Goal: Task Accomplishment & Management: Manage account settings

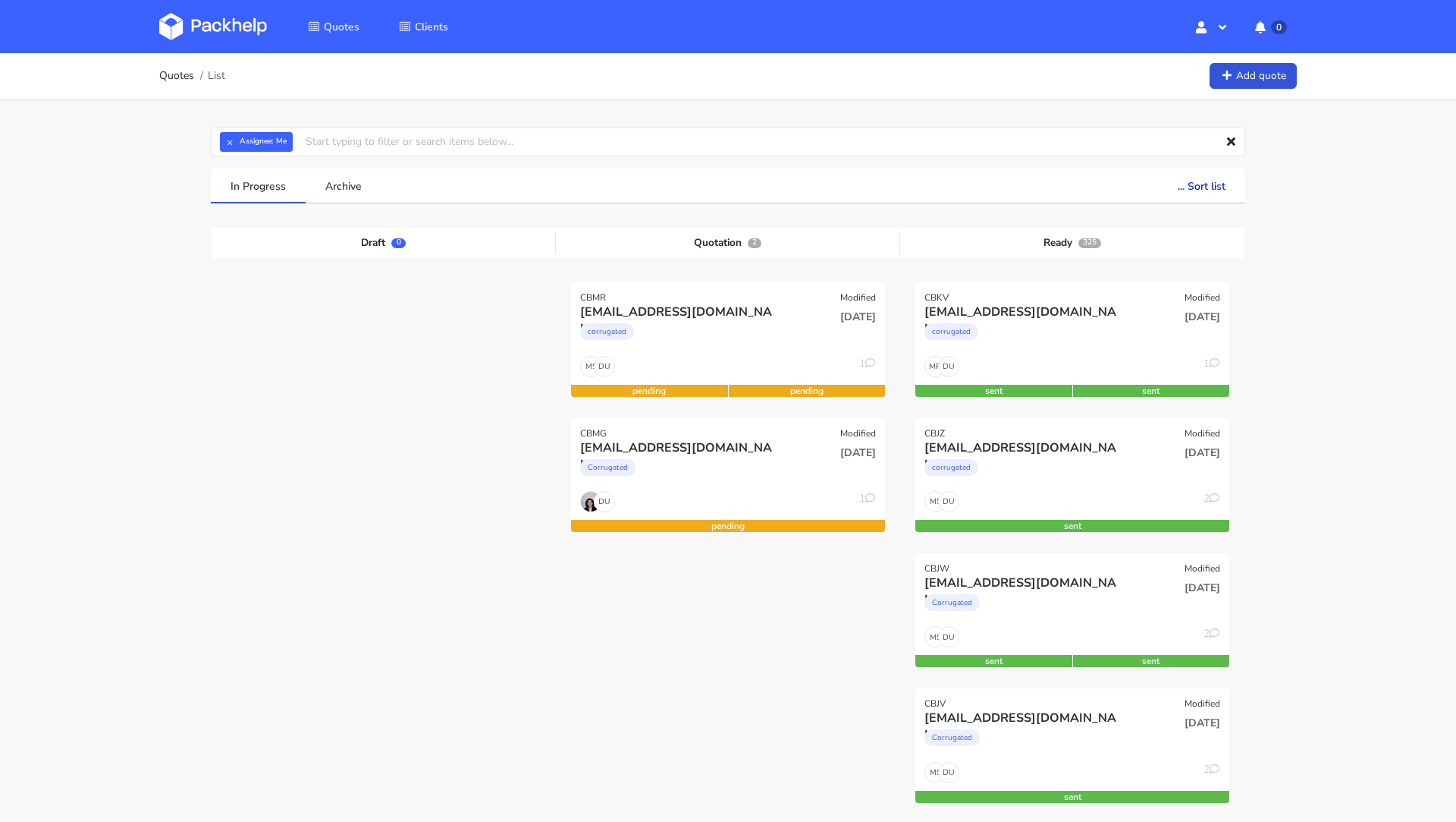
click at [201, 14] on img at bounding box center [213, 26] width 107 height 28
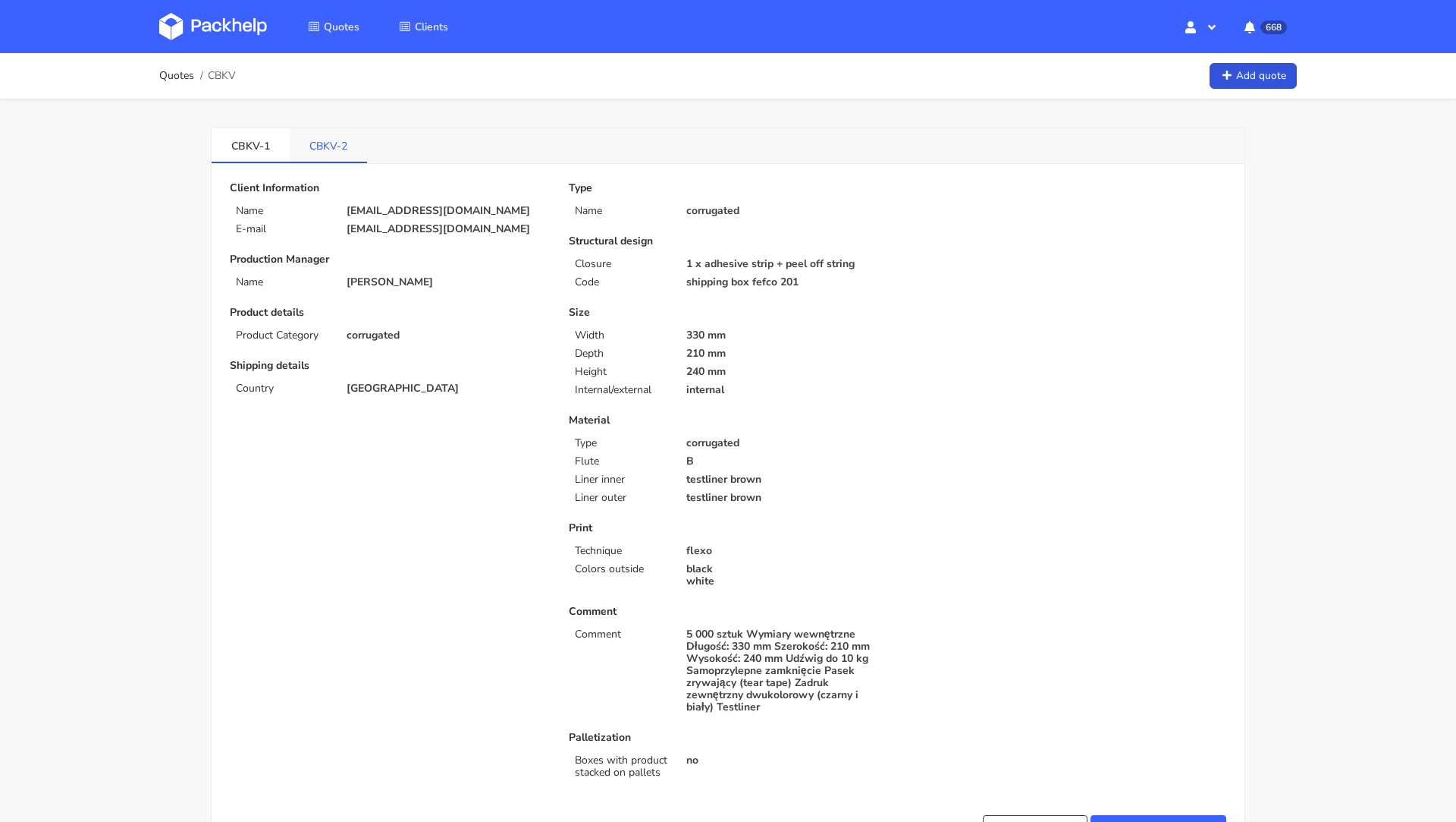
click at [333, 139] on link "CBKV-2" at bounding box center [328, 145] width 77 height 33
click at [259, 160] on link "CBKV-1" at bounding box center [250, 145] width 78 height 33
click at [336, 145] on link "CBKV-2" at bounding box center [328, 145] width 78 height 33
click at [229, 82] on span "CBKV" at bounding box center [222, 75] width 28 height 12
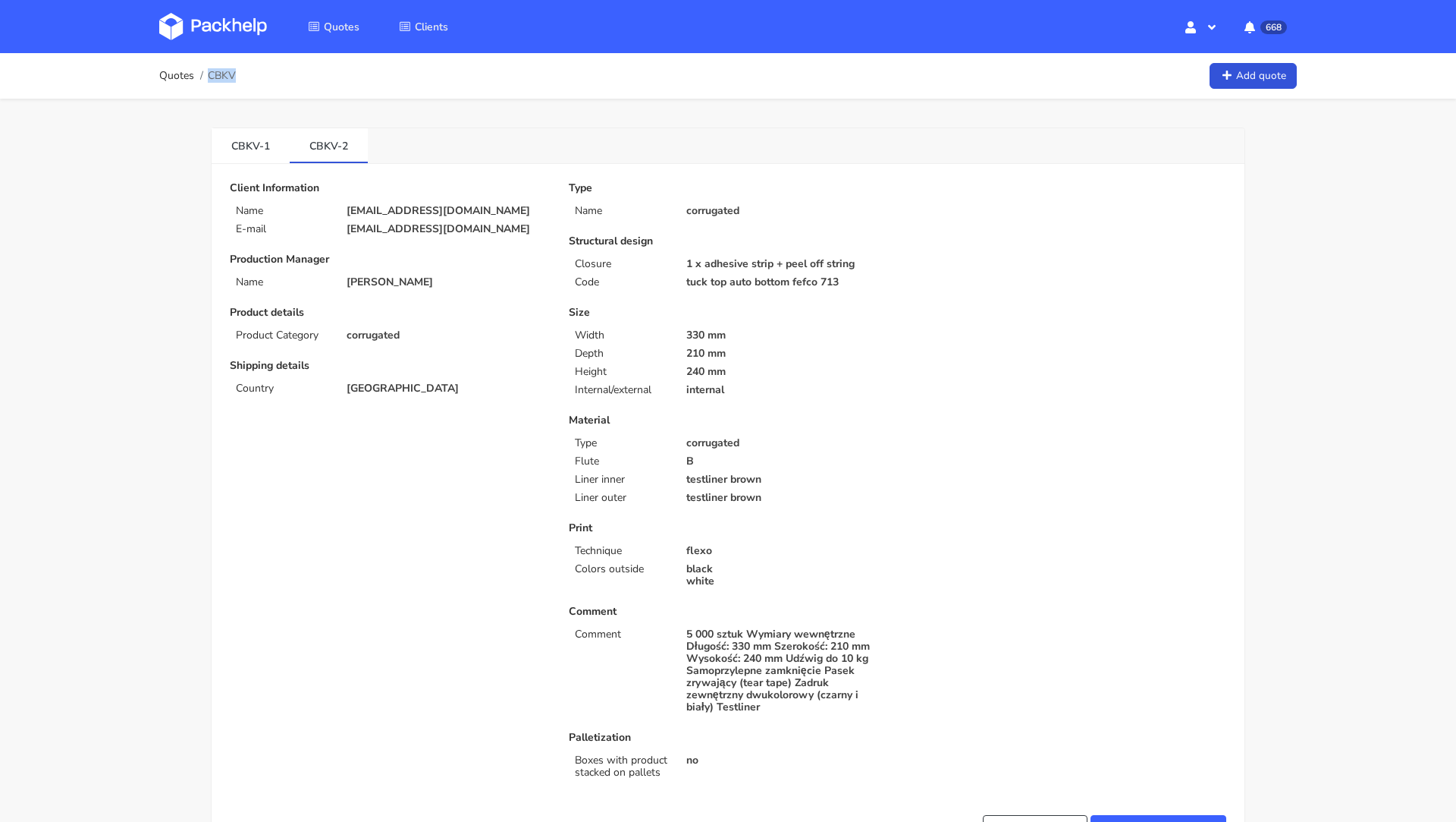
copy span "CBKV"
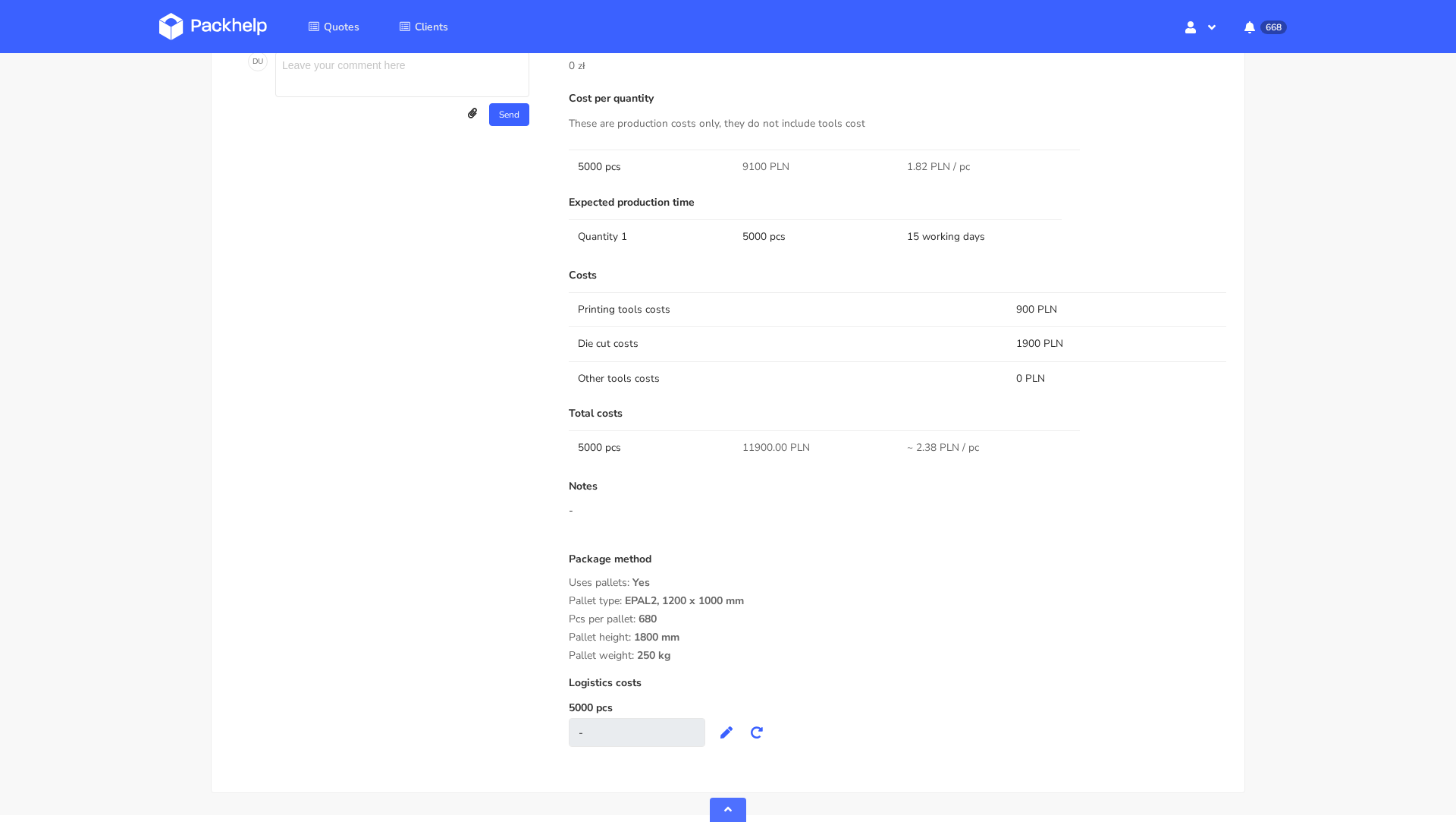
scroll to position [1004, 0]
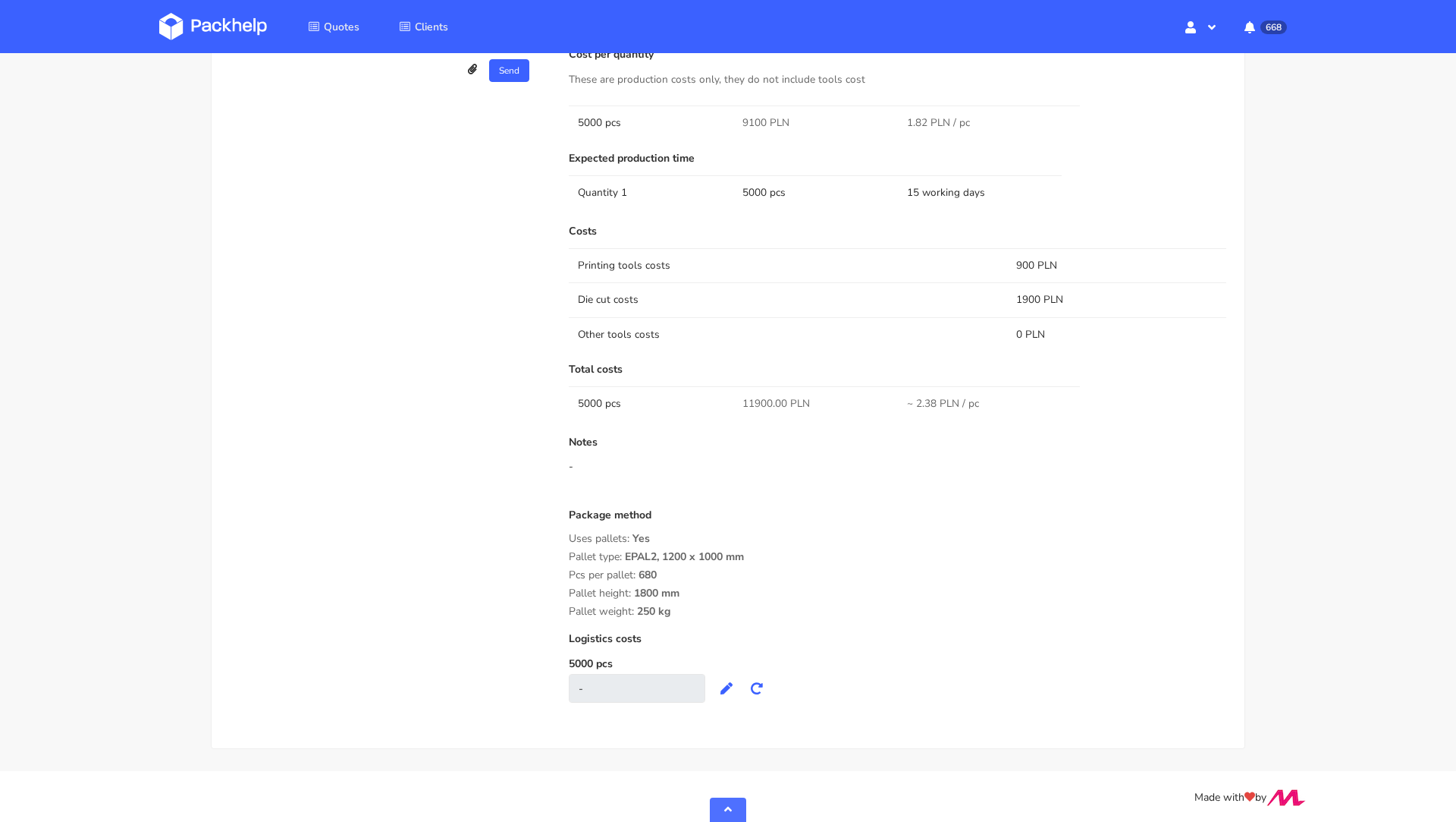
click at [766, 396] on span "11900.00 PLN" at bounding box center [777, 403] width 68 height 15
copy span "11900.00"
click at [763, 464] on div "-" at bounding box center [897, 466] width 657 height 15
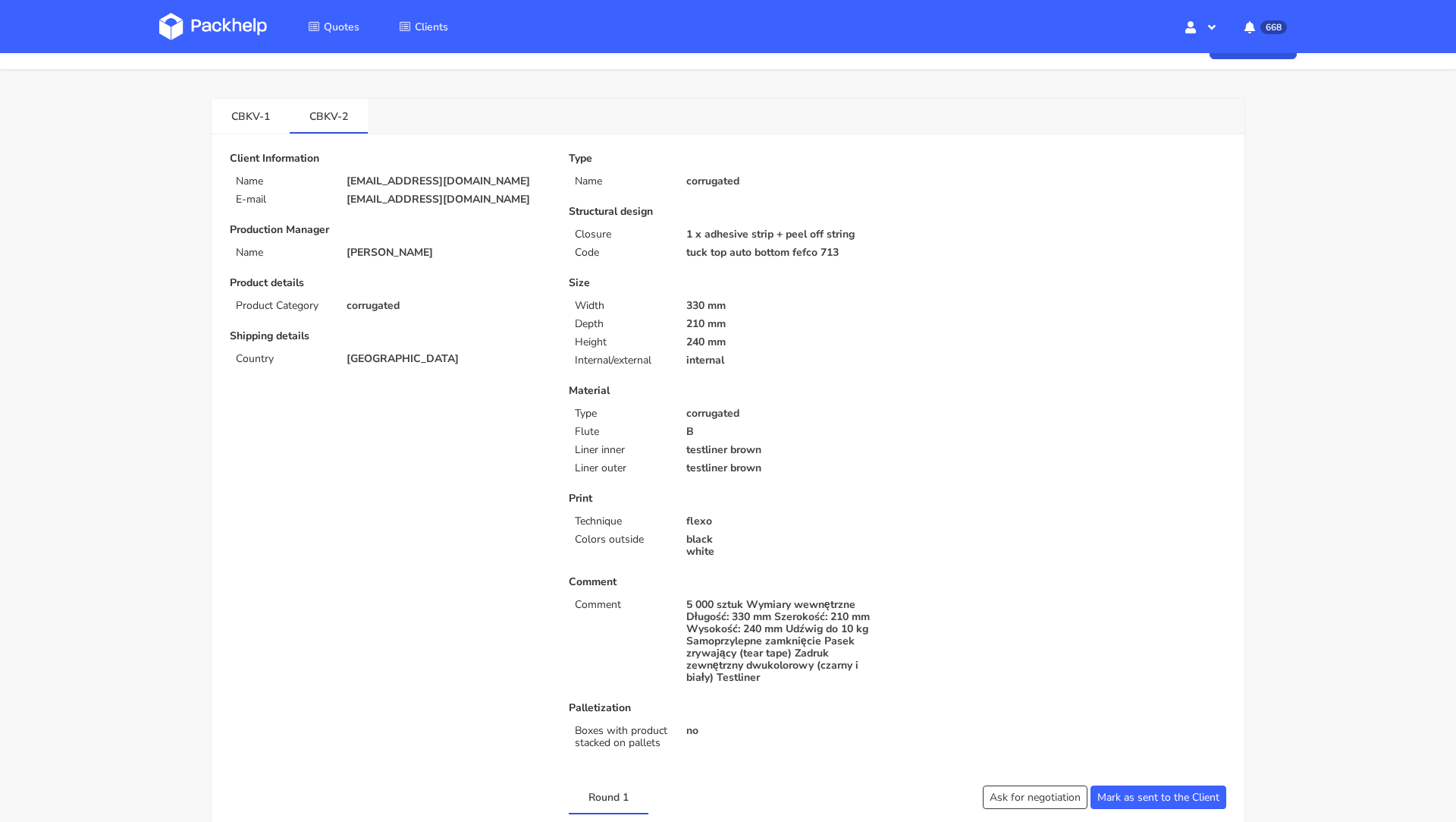
scroll to position [0, 0]
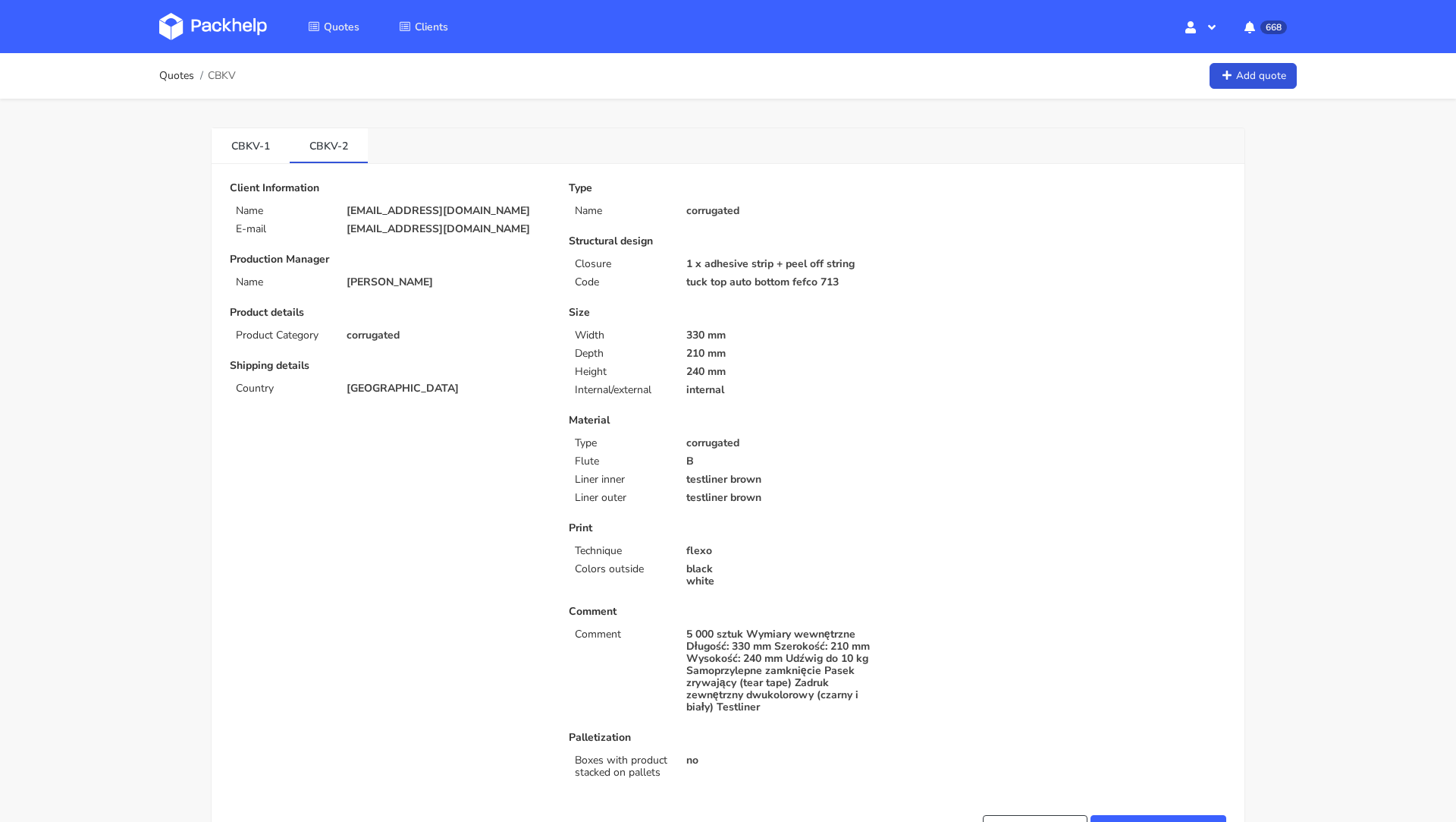
click at [724, 264] on p "1 x adhesive strip + peel off string" at bounding box center [786, 264] width 201 height 12
copy div "1 x adhesive strip + peel off string"
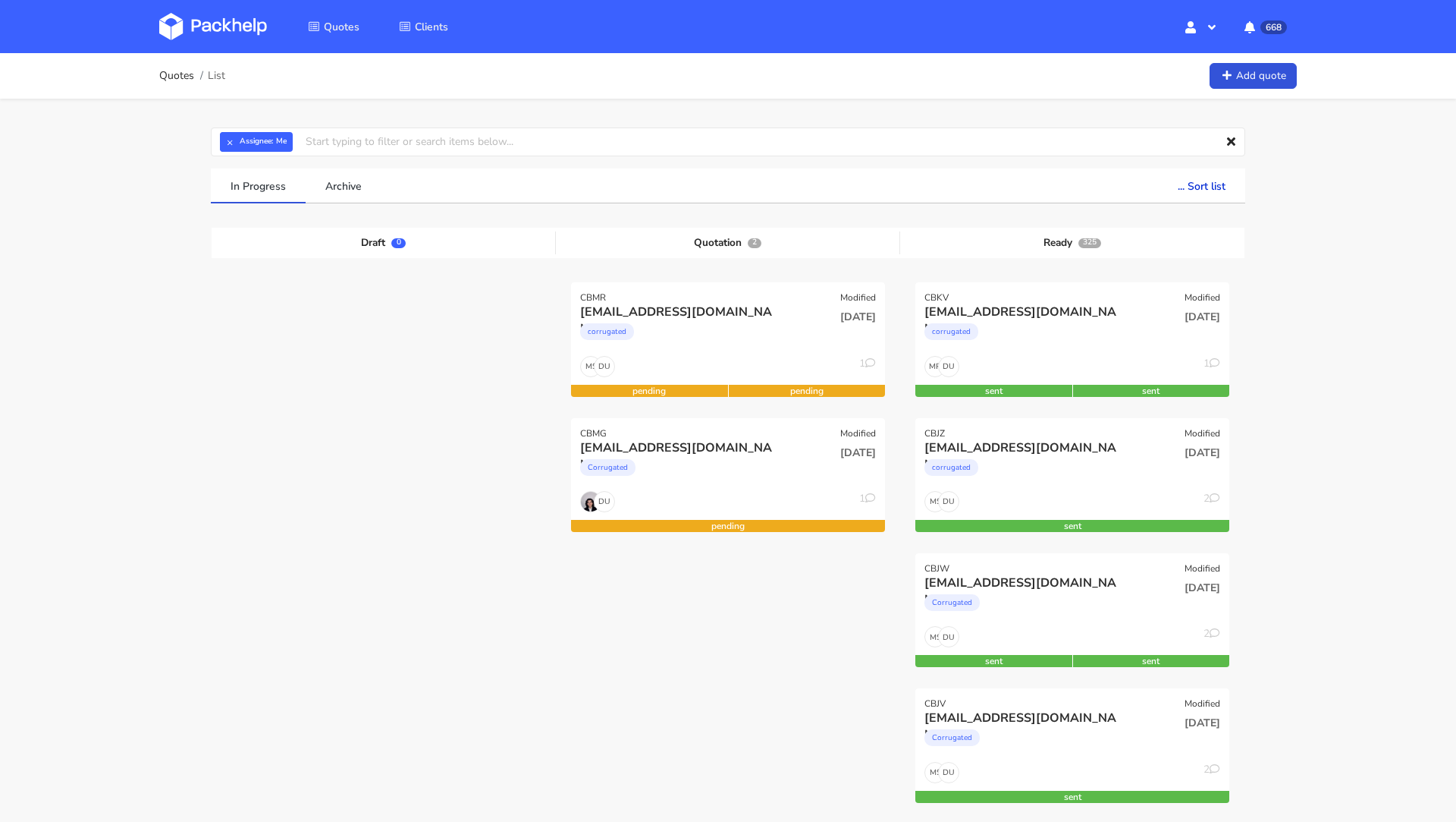
click at [187, 13] on img at bounding box center [213, 26] width 107 height 28
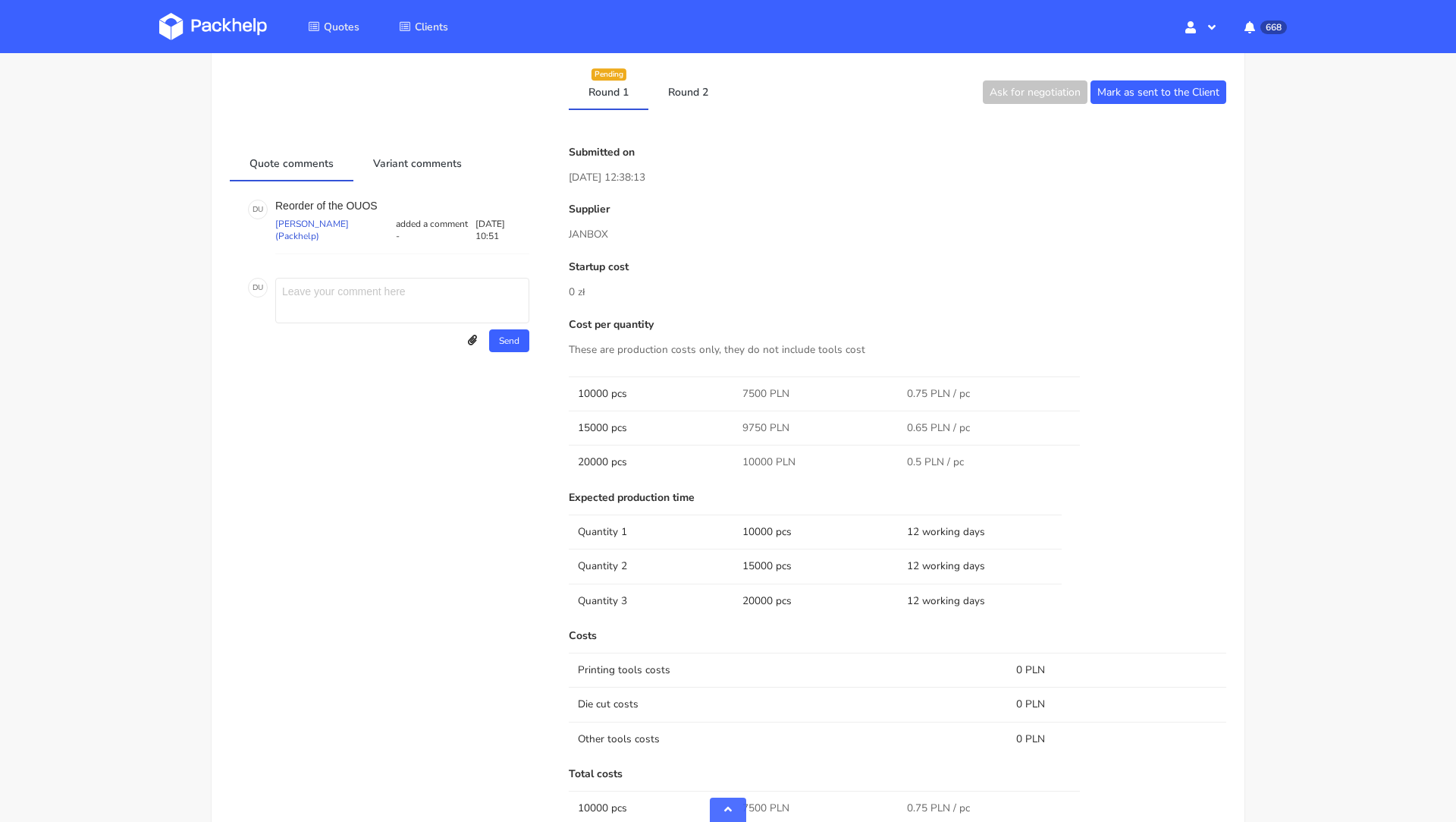
scroll to position [775, 0]
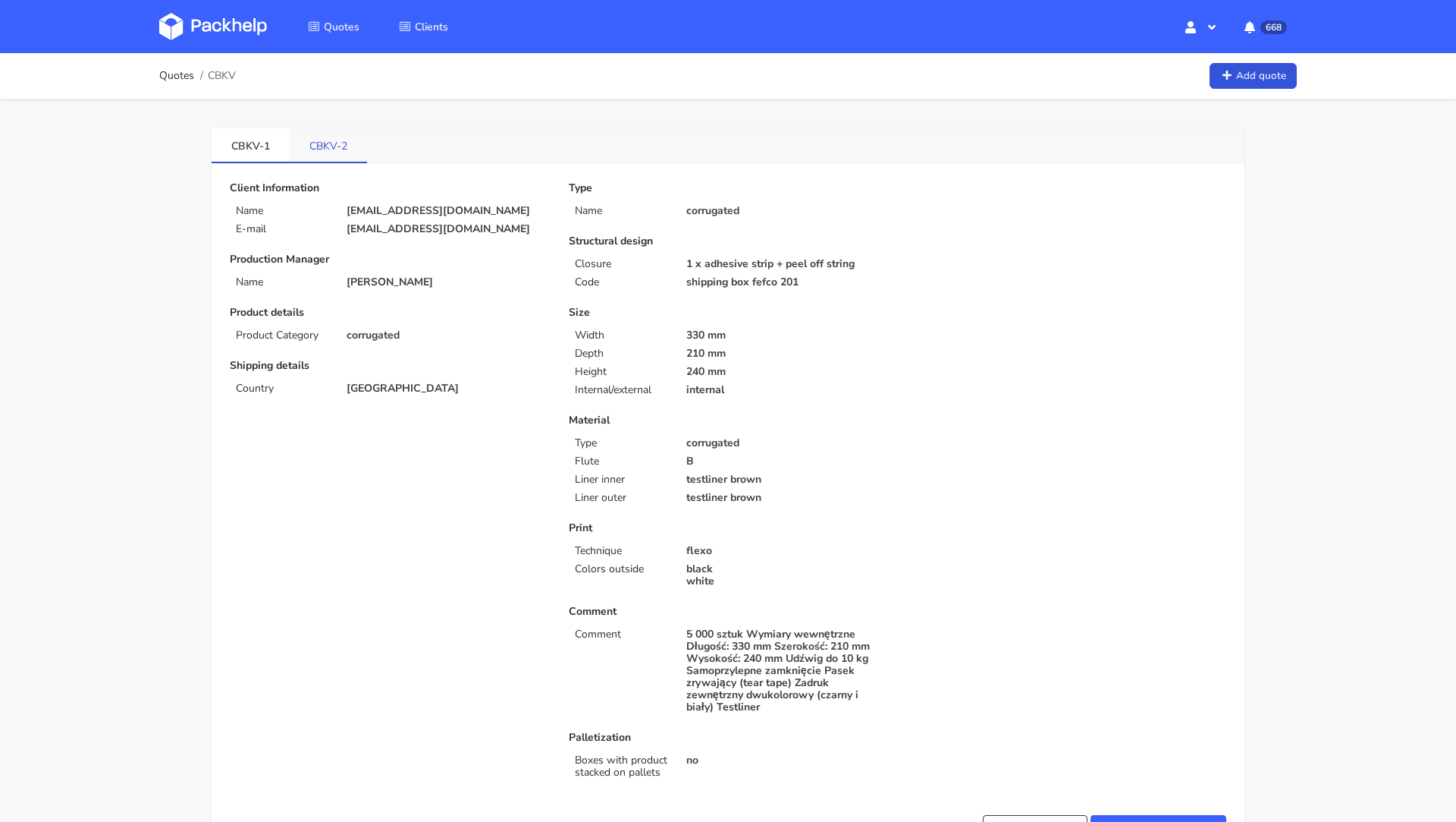
click at [318, 134] on link "CBKV-2" at bounding box center [328, 145] width 77 height 33
click at [403, 208] on p "[EMAIL_ADDRESS][DOMAIN_NAME]" at bounding box center [447, 210] width 201 height 12
copy div "[EMAIL_ADDRESS][DOMAIN_NAME]"
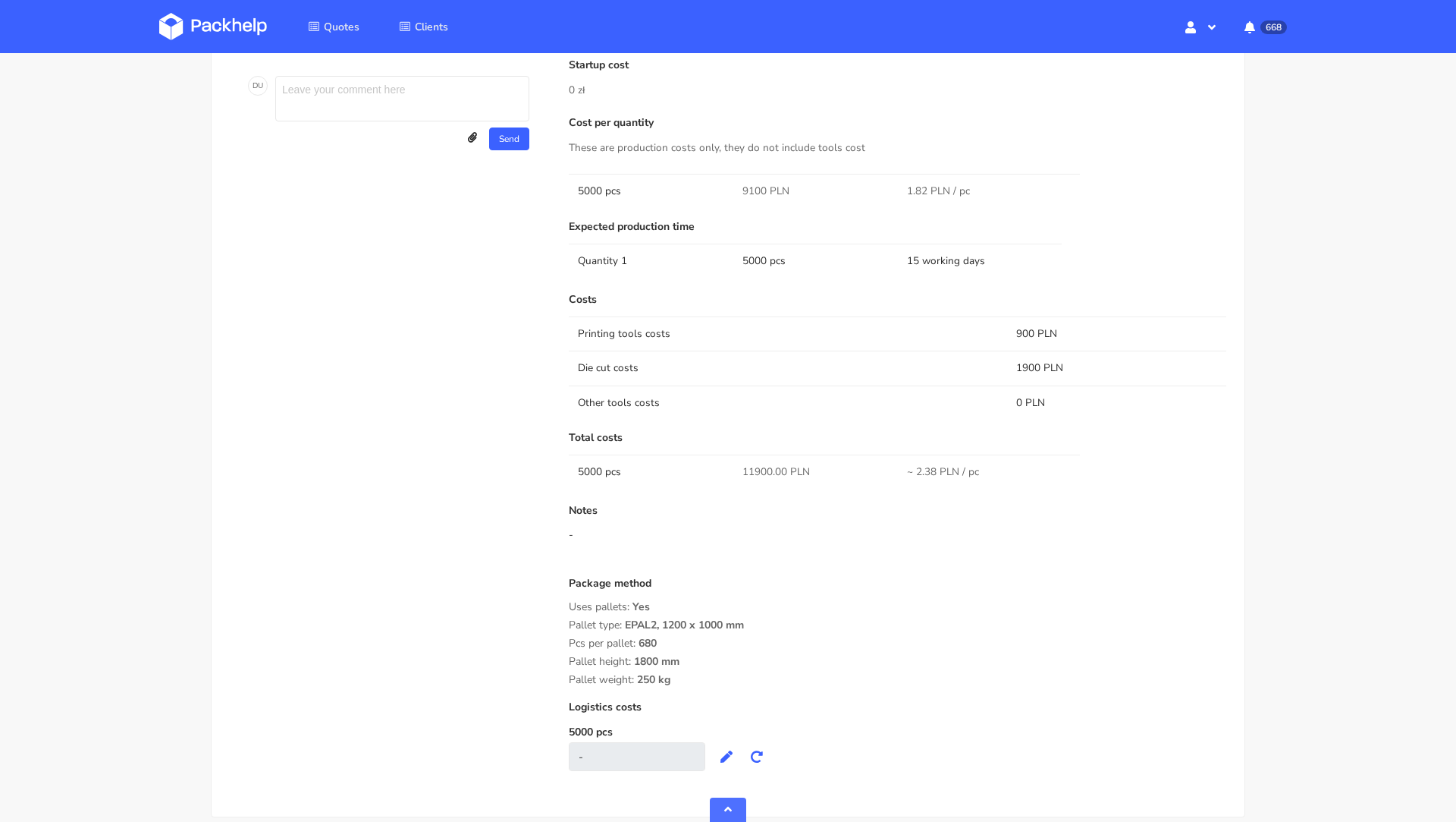
scroll to position [953, 0]
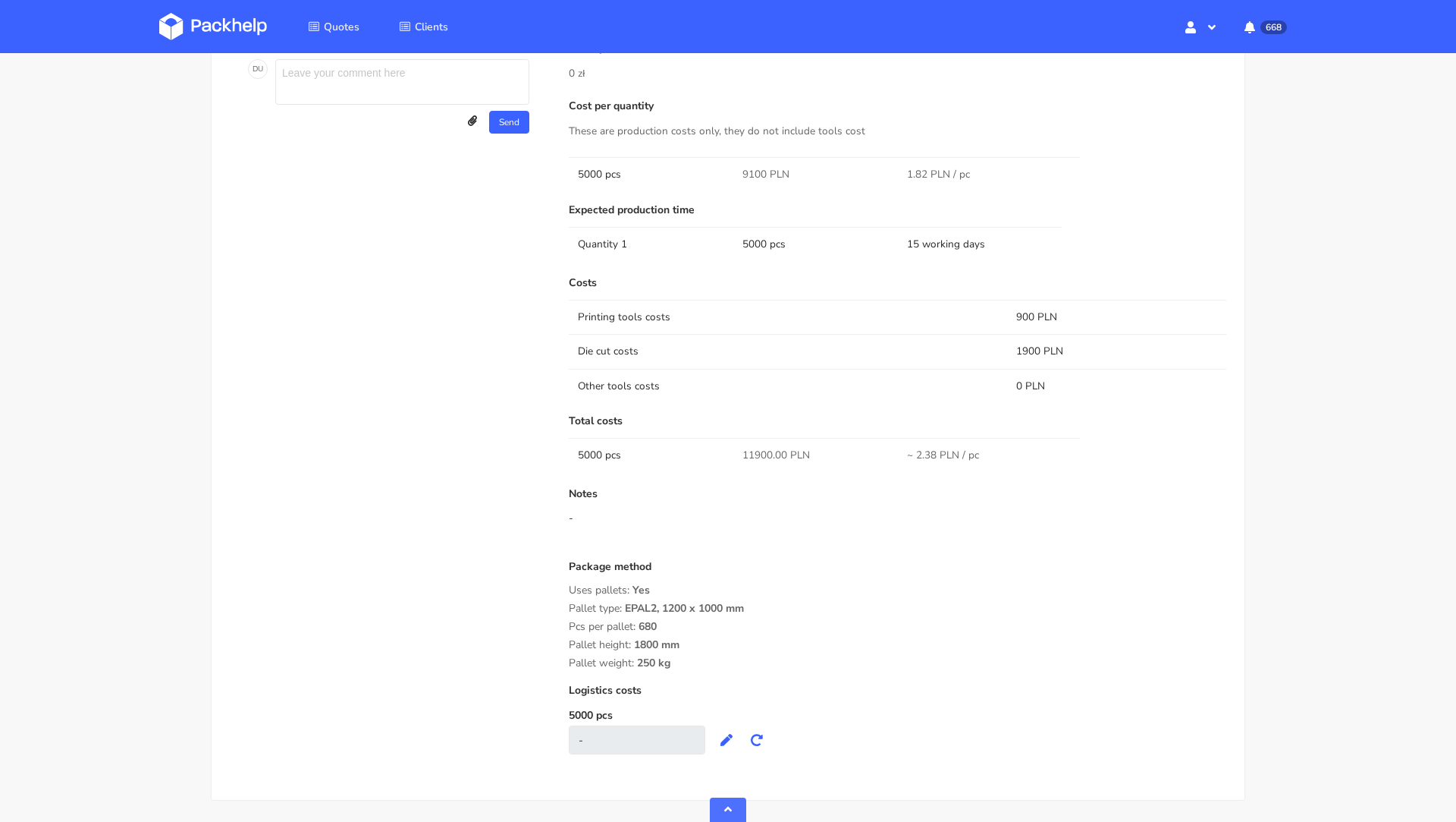
drag, startPoint x: 679, startPoint y: 662, endPoint x: 562, endPoint y: 585, distance: 140.1
click at [562, 585] on div "Submitted on [DATE] 13:13:12 Supplier [PERSON_NAME] Startup cost 0 zł Cost per …" at bounding box center [897, 348] width 679 height 842
copy div "Uses pallets: Yes Pallet type: EPAL2, 1200 x 1000 mm Pcs per pallet: 680 Pallet…"
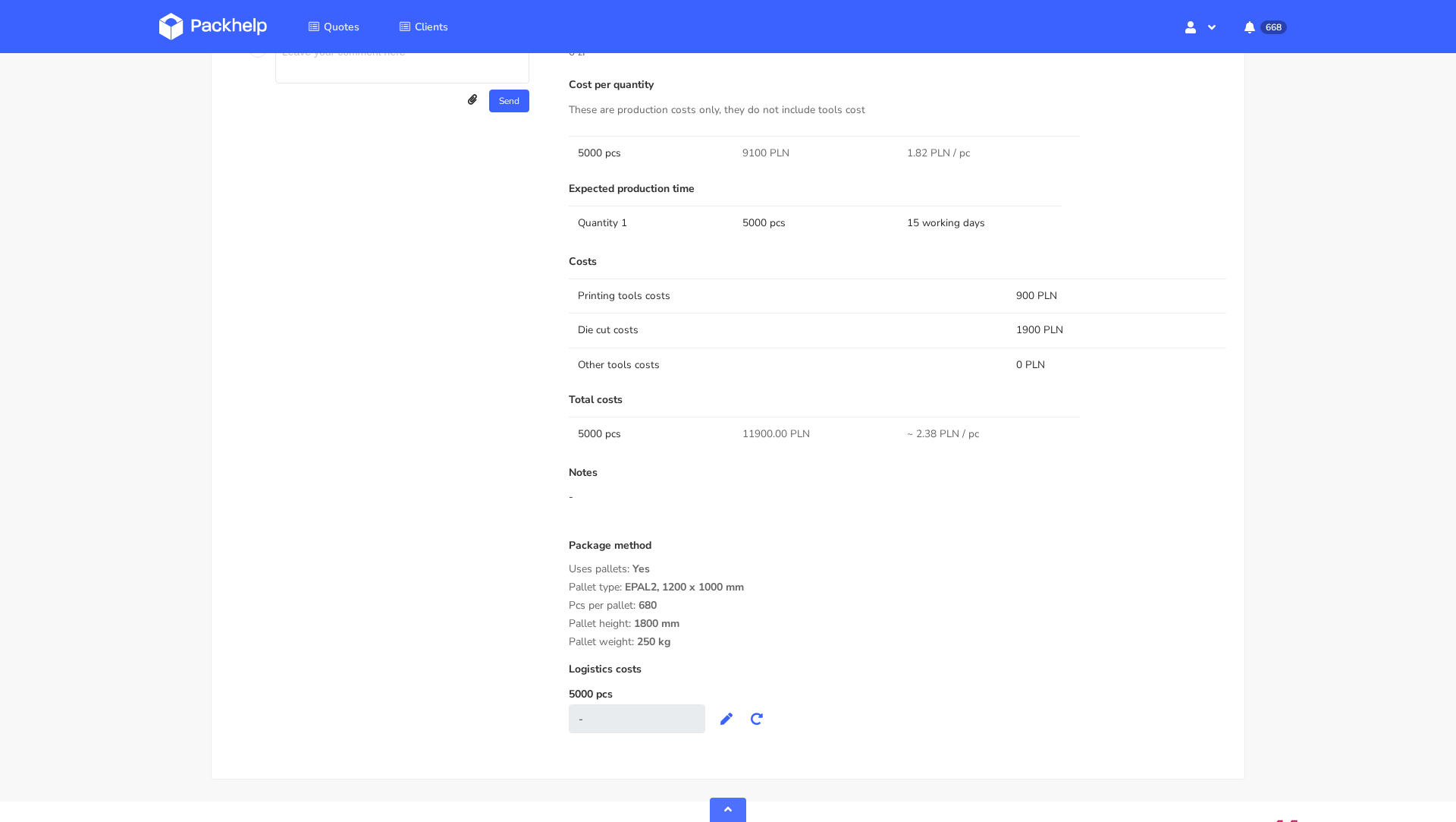
scroll to position [975, 0]
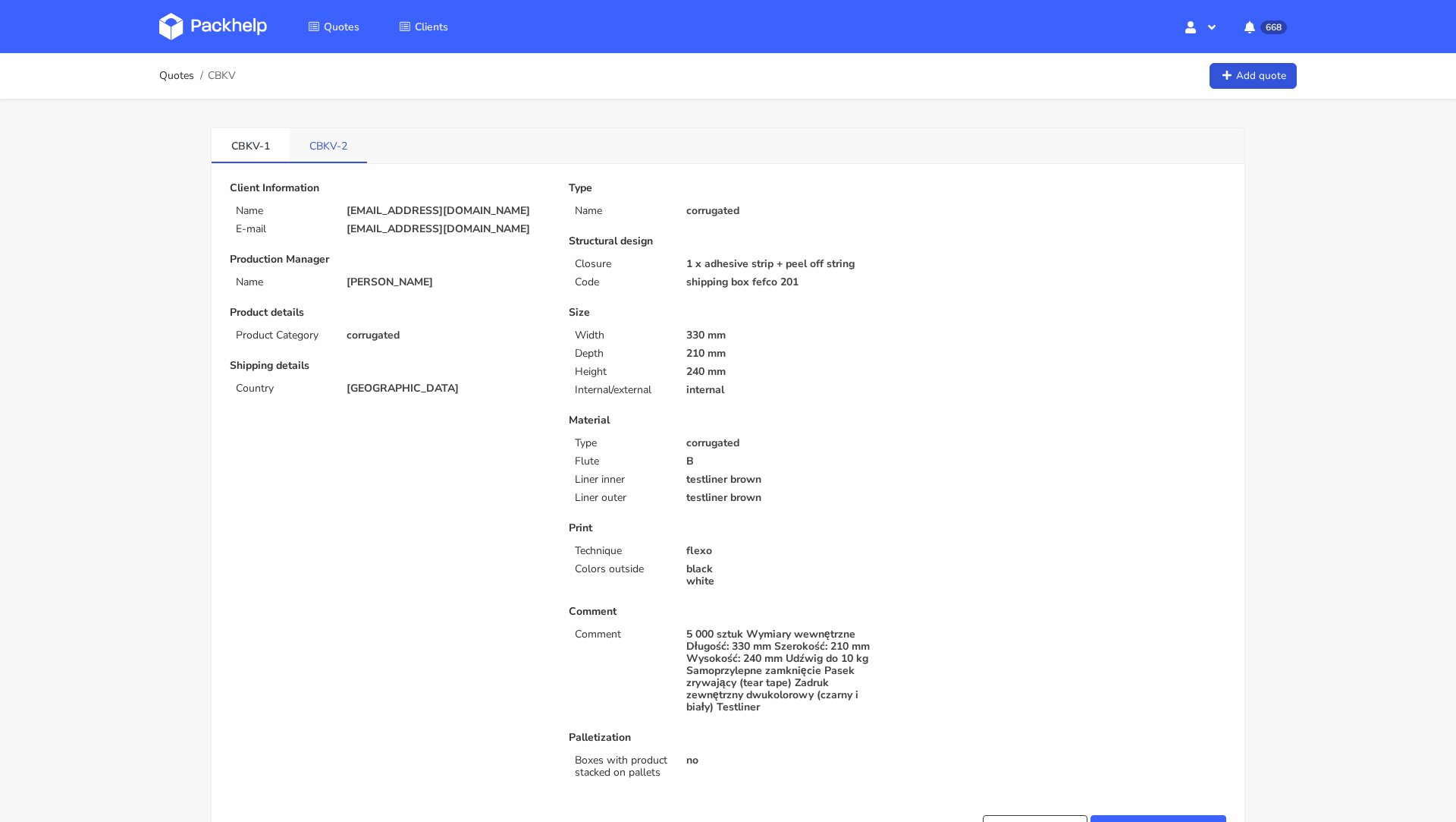
click at [327, 139] on link "CBKV-2" at bounding box center [328, 145] width 77 height 33
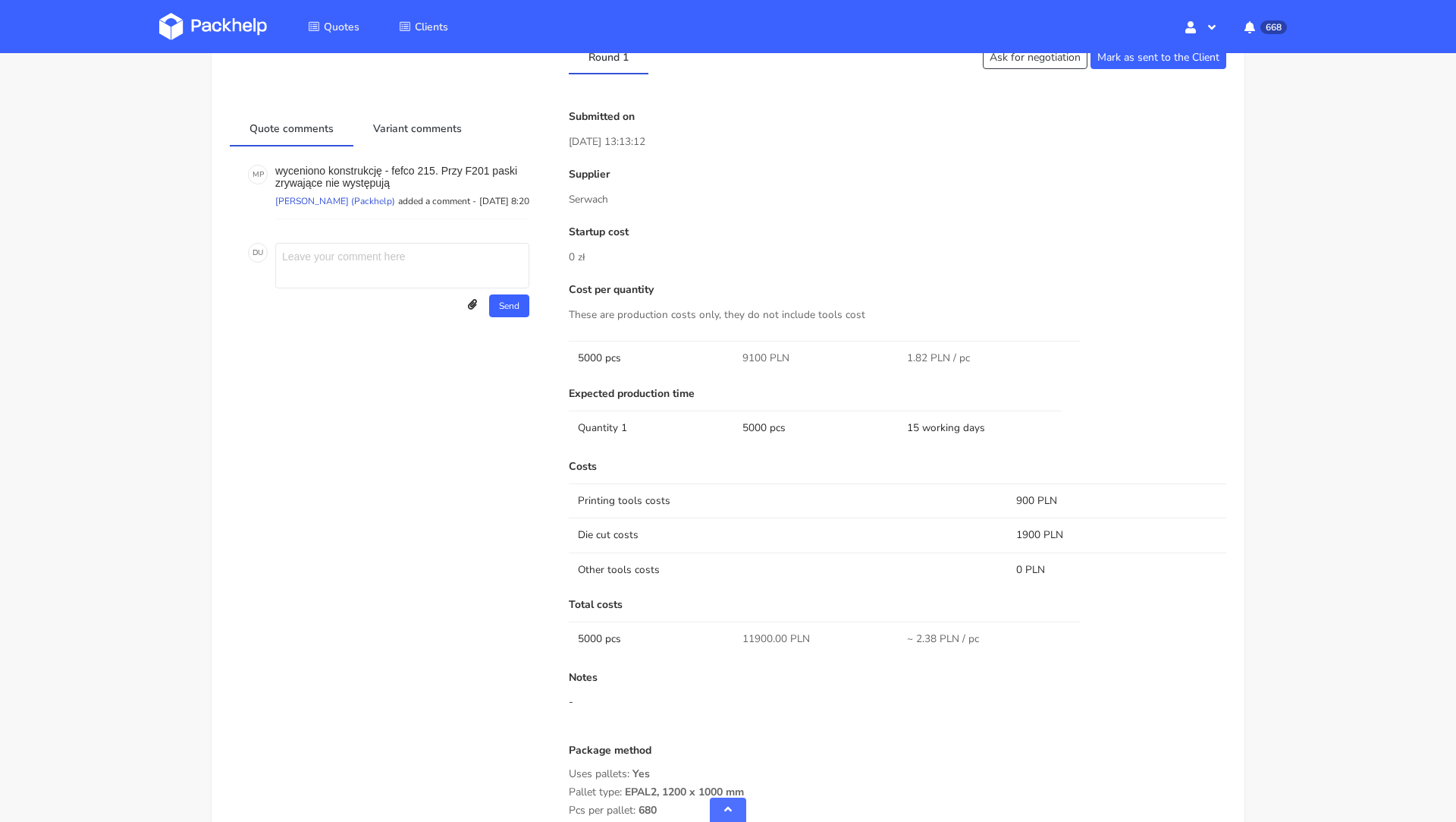
scroll to position [647, 0]
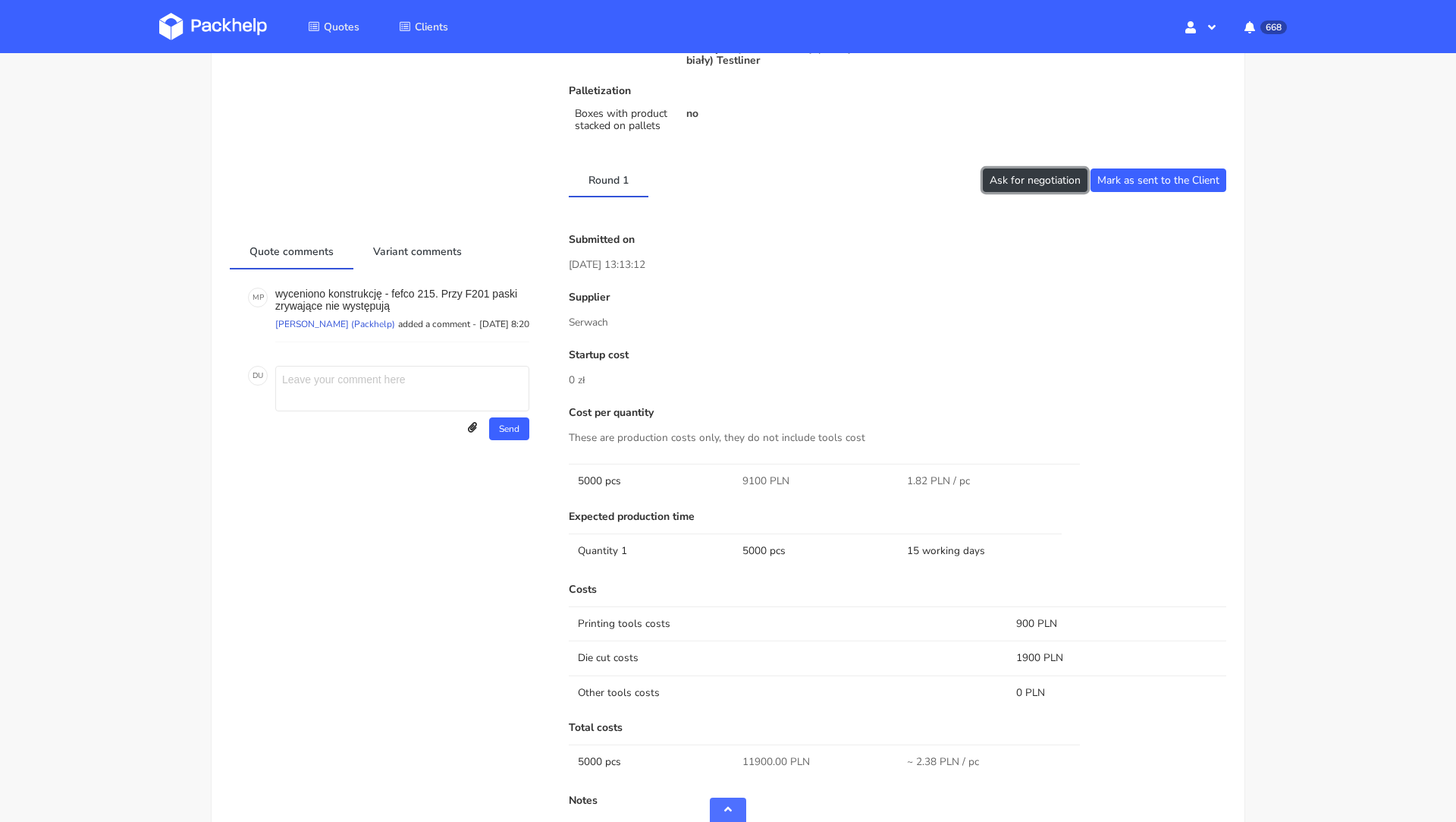
click at [990, 189] on button "Ask for negotiation" at bounding box center [1035, 180] width 105 height 24
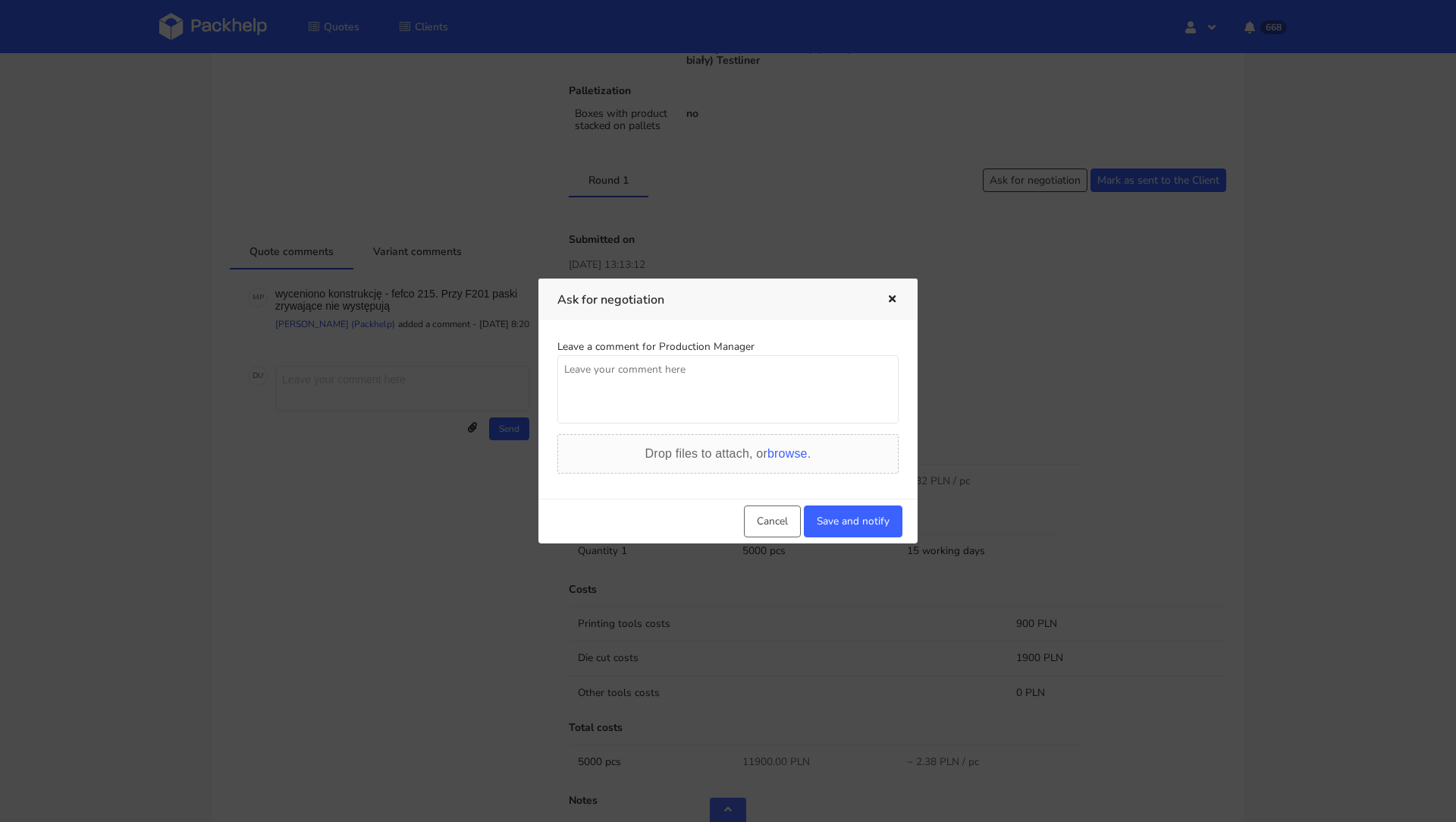
click at [729, 391] on textarea at bounding box center [728, 389] width 341 height 68
type textarea "Czy mozemy uzyskac lepsza wycene?"
click at [852, 532] on button "Save and notify" at bounding box center [852, 521] width 99 height 32
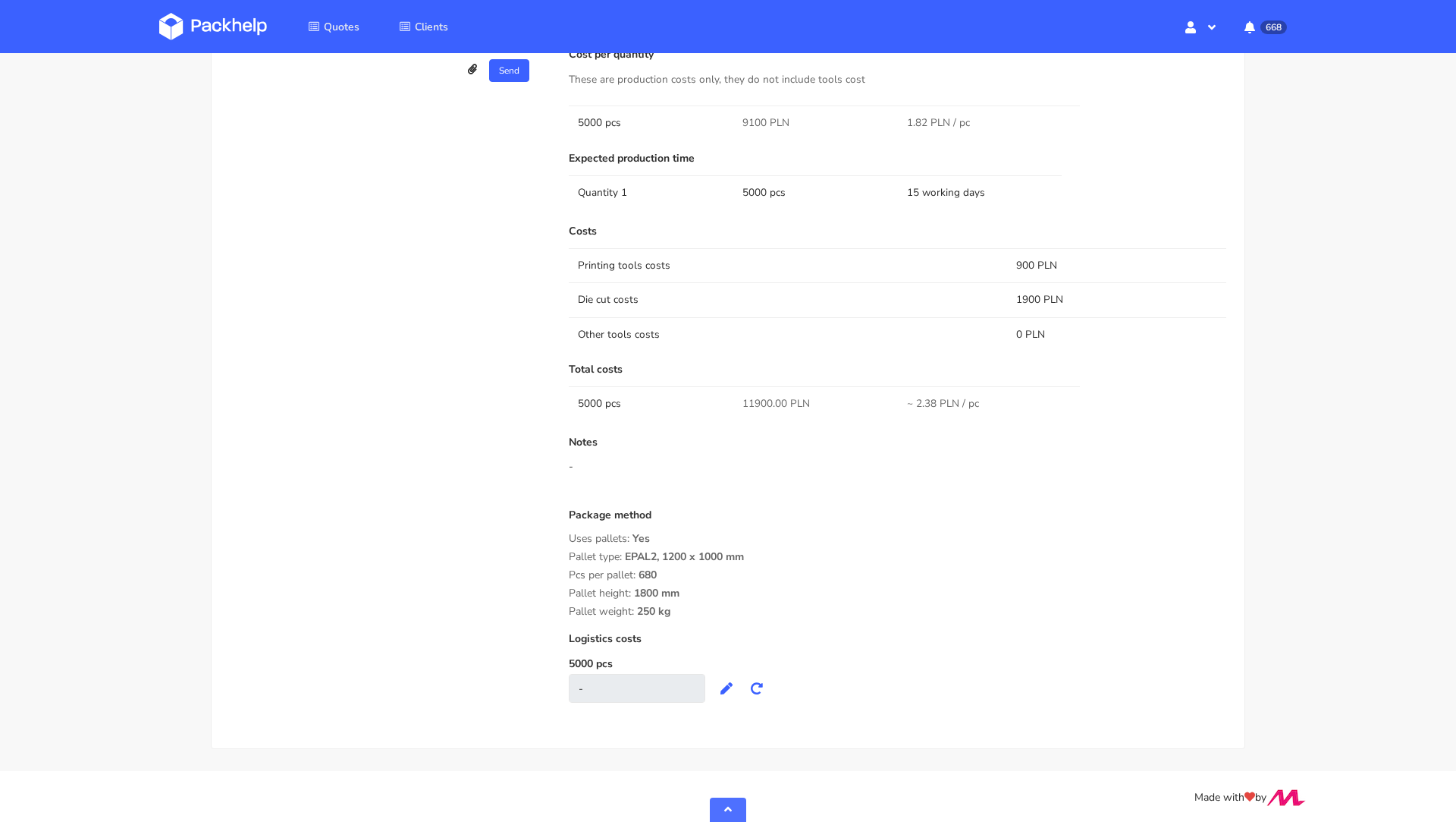
scroll to position [0, 0]
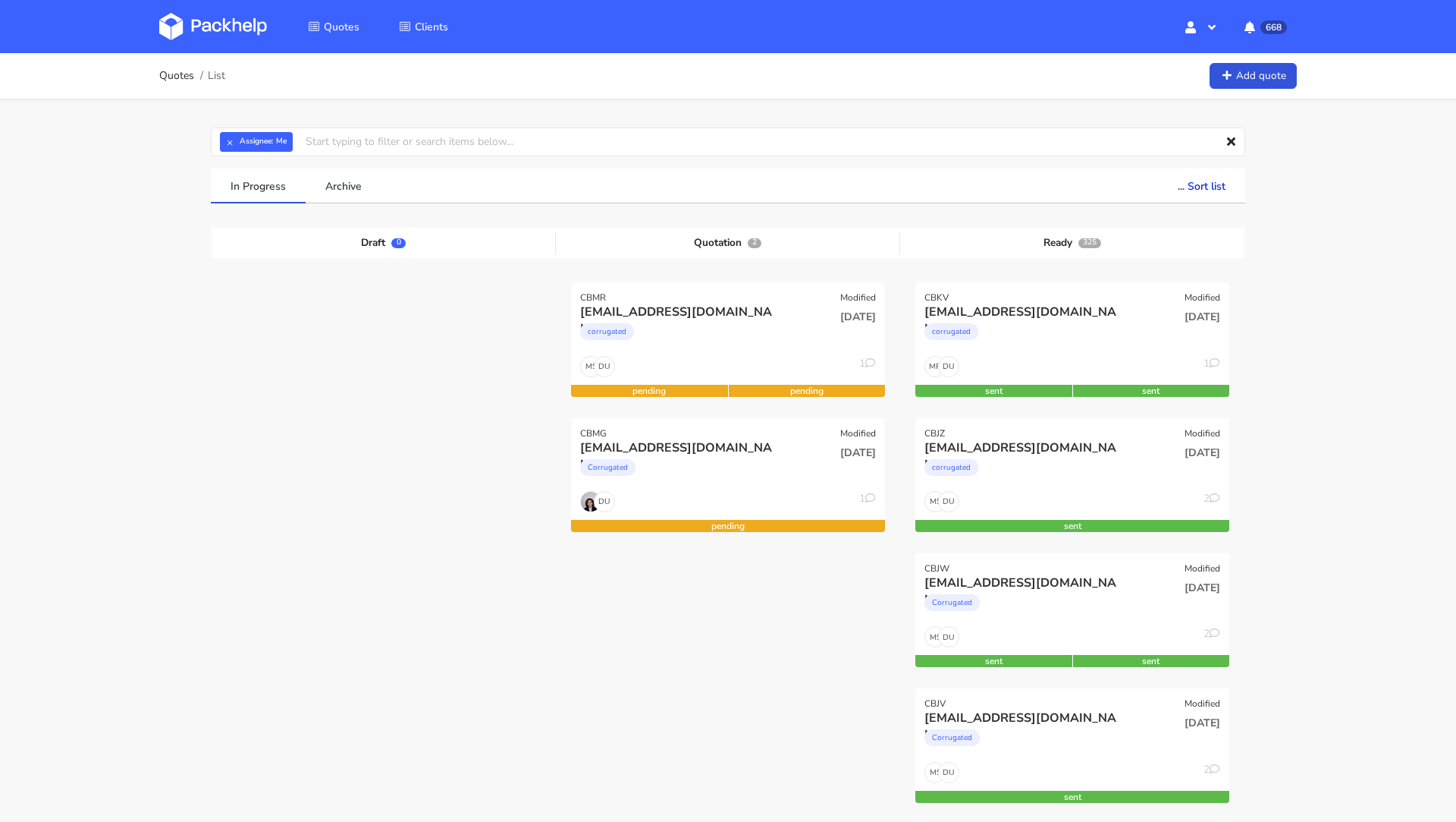
click at [211, 30] on img at bounding box center [213, 26] width 107 height 28
